Goal: Transaction & Acquisition: Book appointment/travel/reservation

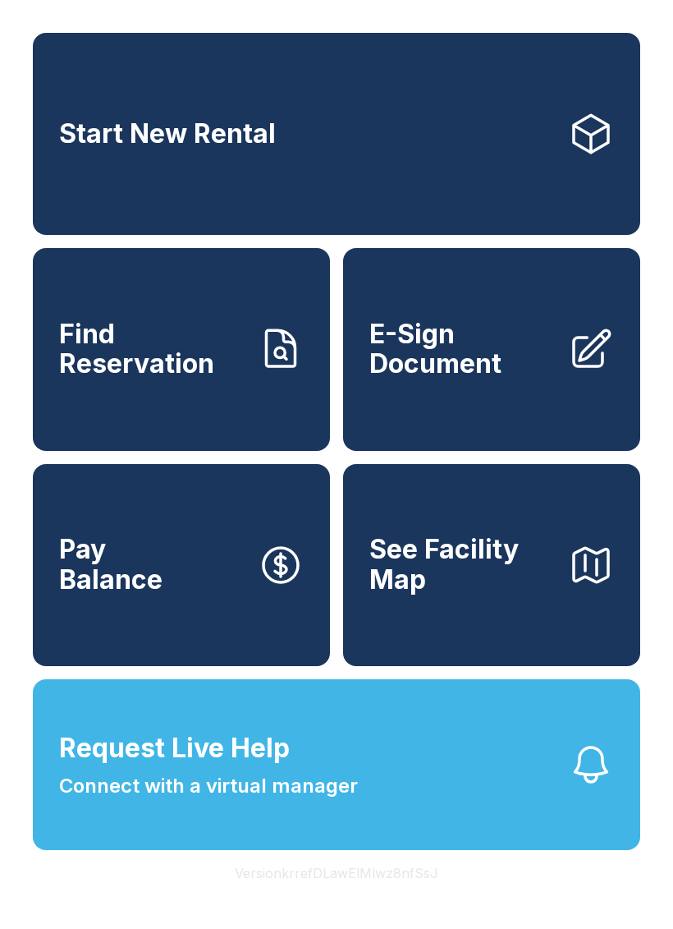
click at [390, 148] on link "Start New Rental" at bounding box center [337, 134] width 608 height 202
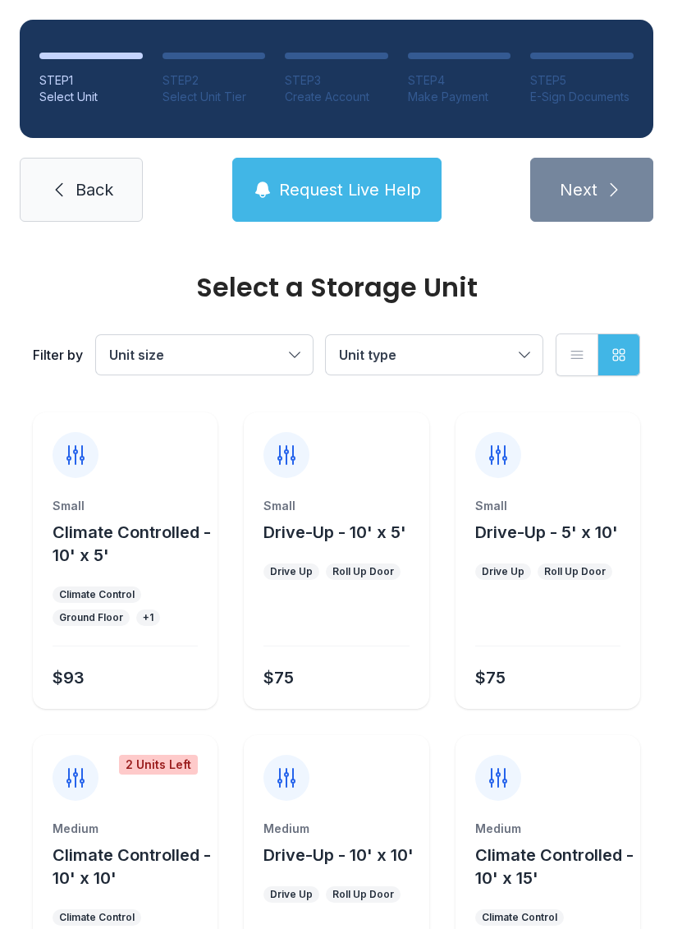
click at [523, 487] on div "Small Drive-Up - 5' x 10' Drive Up Roll Up Door $75" at bounding box center [548, 560] width 185 height 296
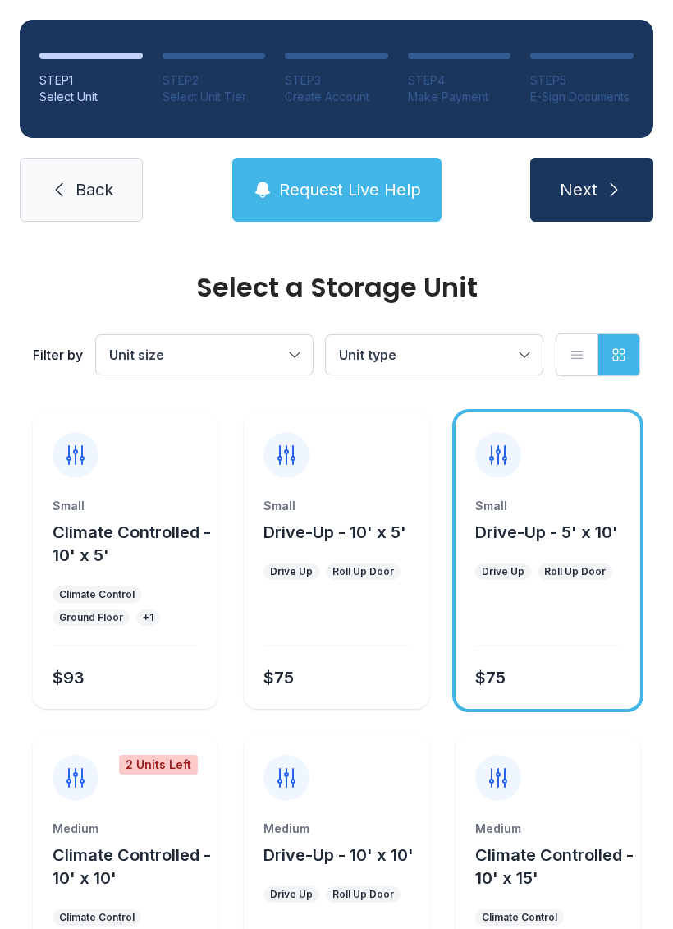
click at [584, 199] on span "Next" at bounding box center [579, 189] width 38 height 23
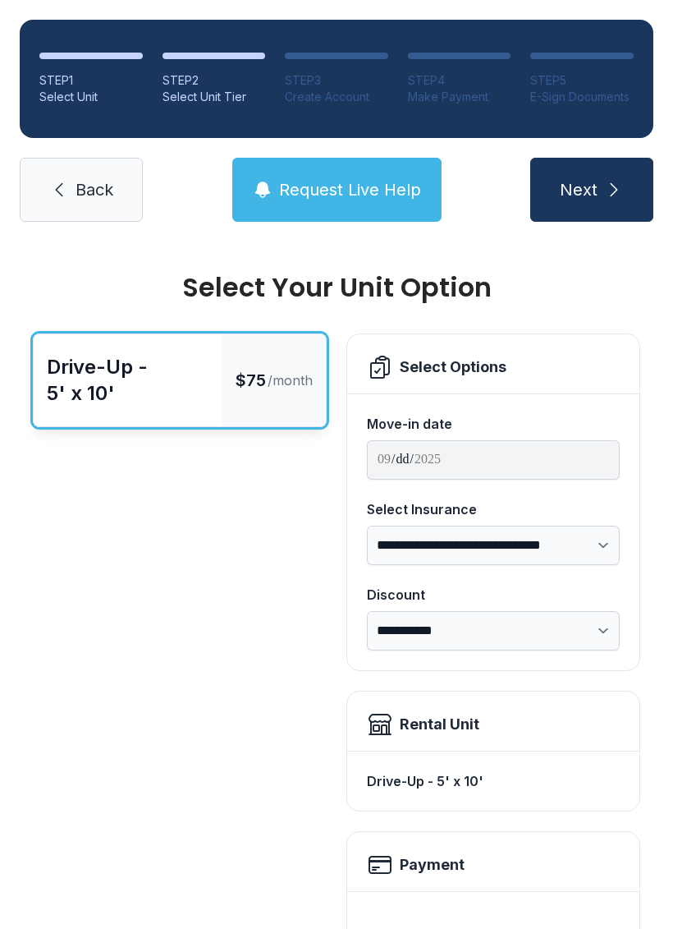
click at [99, 185] on span "Back" at bounding box center [95, 189] width 38 height 23
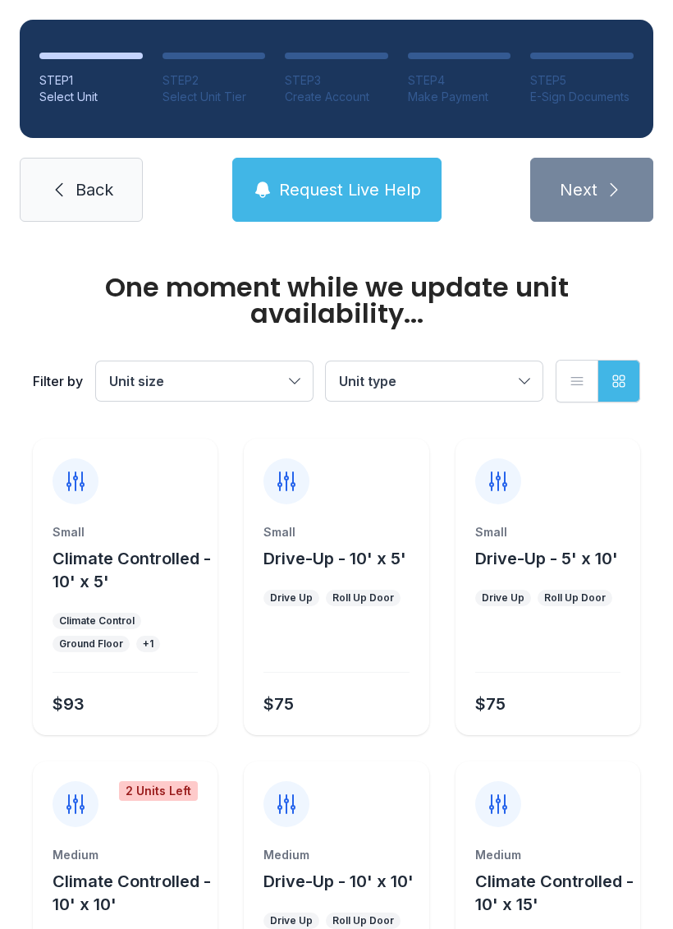
click at [84, 176] on link "Back" at bounding box center [81, 190] width 123 height 64
